Goal: Navigation & Orientation: Understand site structure

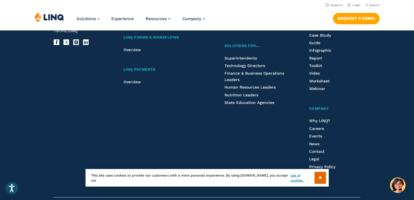
scroll to position [1473, 0]
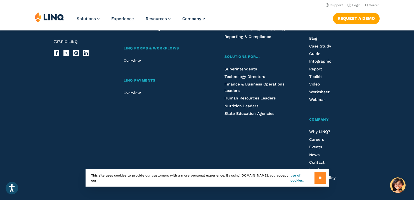
click at [319, 178] on input "**" at bounding box center [319, 178] width 11 height 12
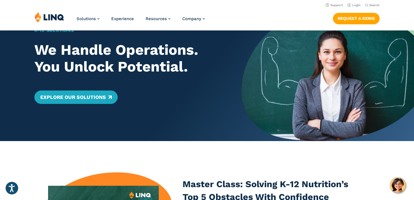
scroll to position [0, 0]
